Goal: Find specific page/section: Find specific page/section

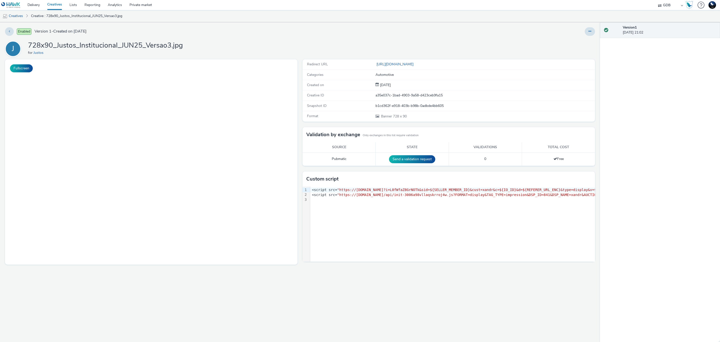
select select "14ff0ef8-09ed-4aeb-b460-2bf7cbd953b7"
click at [33, 8] on link "Delivery" at bounding box center [34, 5] width 20 height 10
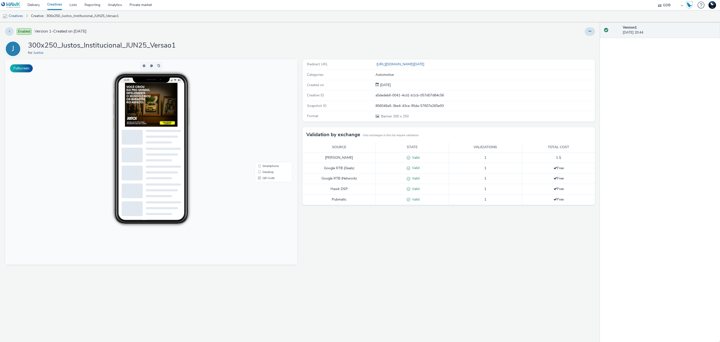
click at [672, 7] on select "75 Media A8 Media Group ABI Media Abkom AB Abovo Ace & Tate Ad-on Media Nordic …" at bounding box center [671, 5] width 30 height 10
select select "56d0a833-3276-4dfd-90a4-247512fb7059"
click at [656, 0] on select "75 Media A8 Media Group ABI Media Abkom AB Abovo Ace & Tate Ad-on Media Nordic …" at bounding box center [671, 5] width 30 height 10
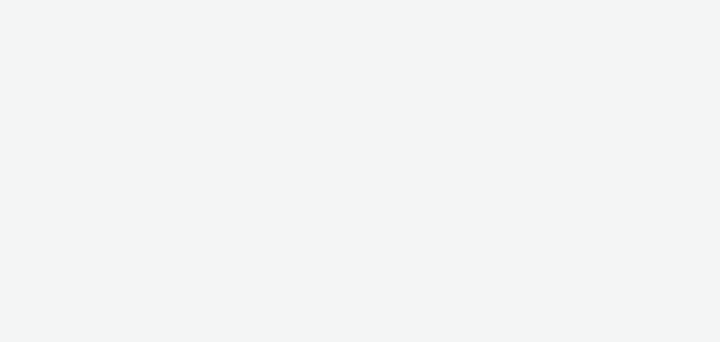
select select "56d0a833-3276-4dfd-90a4-247512fb7059"
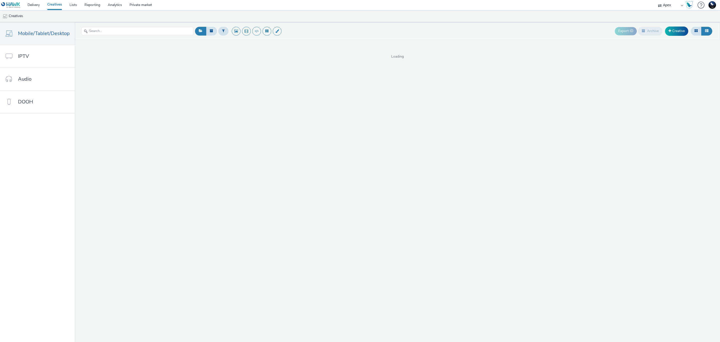
click at [712, 6] on img at bounding box center [713, 5] width 8 height 8
click at [685, 30] on strong "Platform & Organizations" at bounding box center [693, 32] width 41 height 5
